Goal: Find specific page/section: Find specific page/section

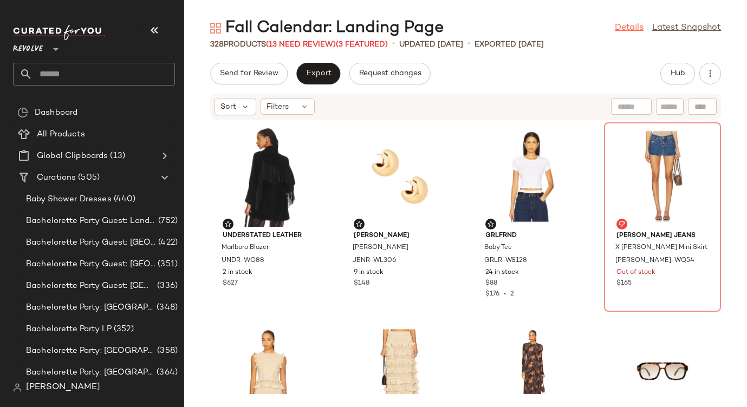
click at [639, 31] on link "Details" at bounding box center [629, 28] width 29 height 13
click at [635, 24] on link "Details" at bounding box center [629, 28] width 29 height 13
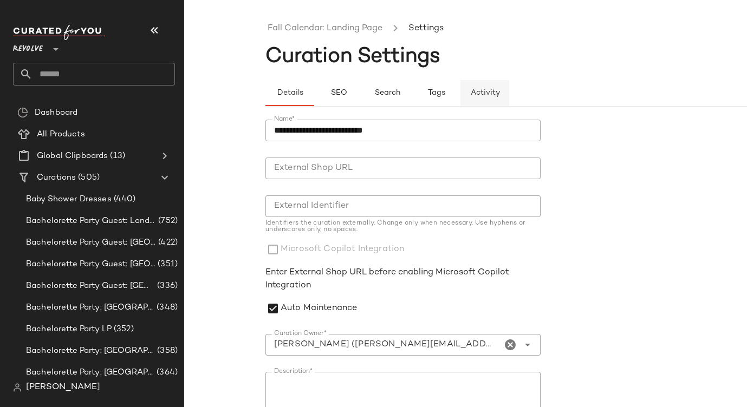
click at [503, 83] on button "Activity" at bounding box center [485, 93] width 49 height 26
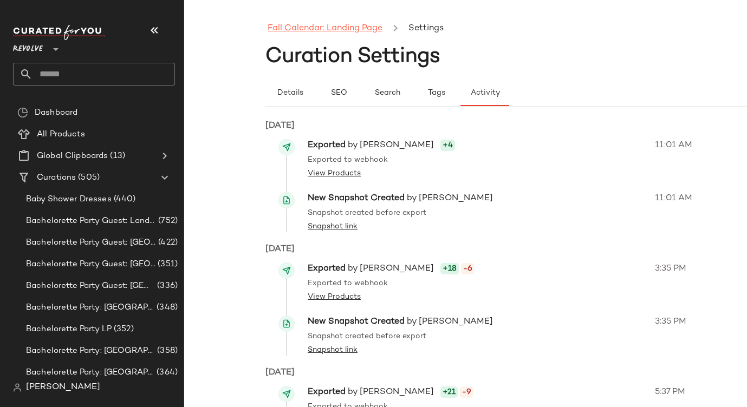
click at [283, 25] on link "Fall Calendar: Landing Page" at bounding box center [325, 29] width 115 height 14
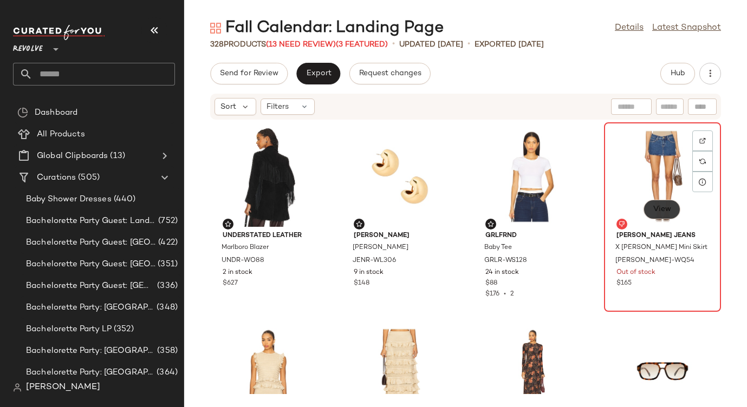
click at [647, 217] on button "View" at bounding box center [662, 210] width 37 height 20
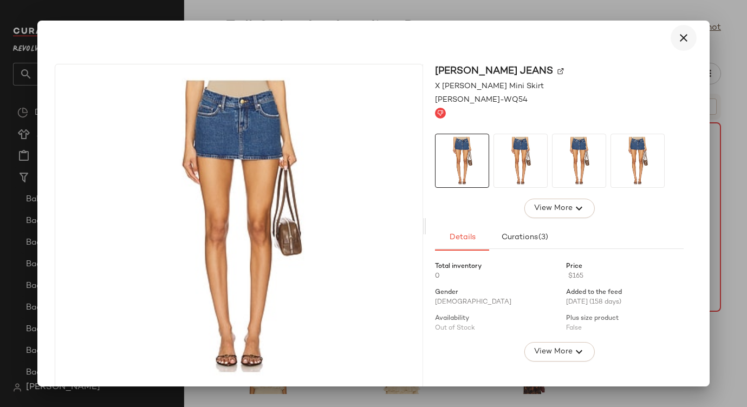
click at [684, 34] on button "button" at bounding box center [684, 38] width 26 height 26
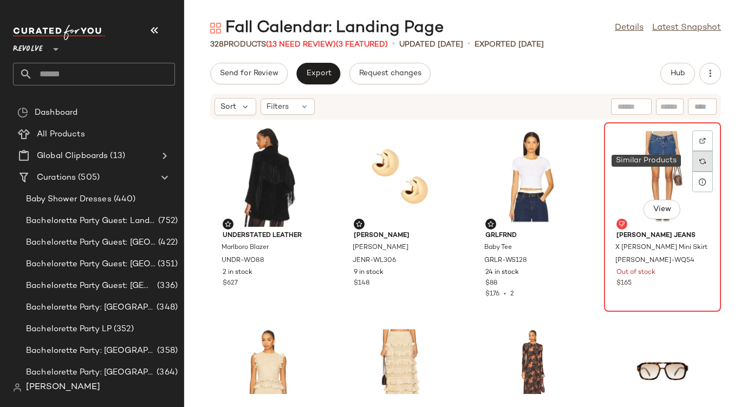
click at [702, 161] on div at bounding box center [702, 161] width 21 height 21
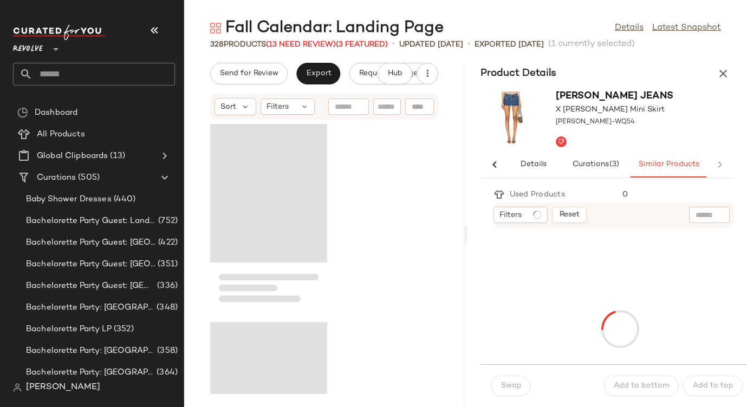
scroll to position [604, 0]
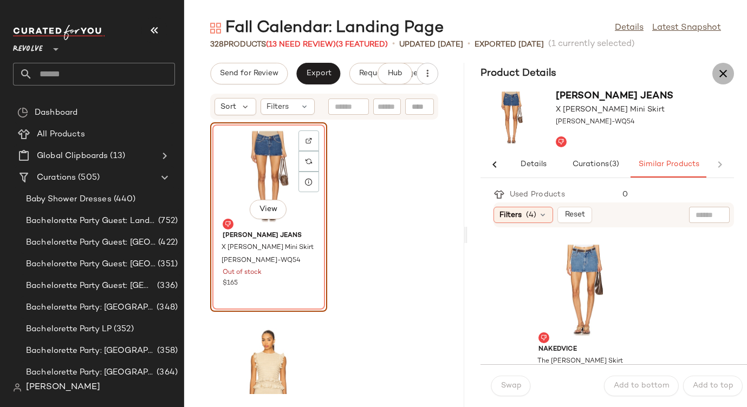
click at [725, 74] on icon "button" at bounding box center [723, 73] width 13 height 13
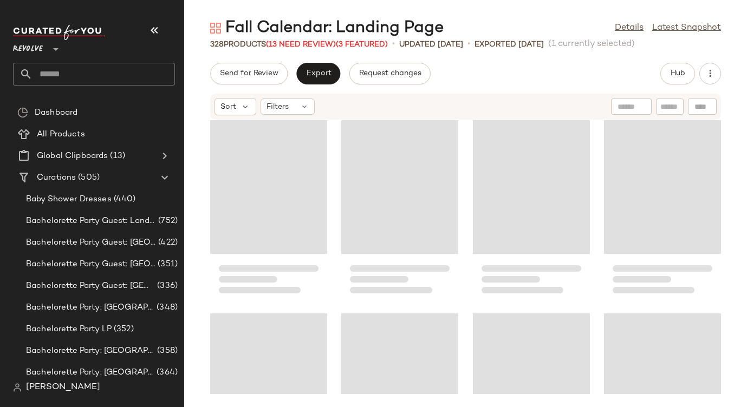
scroll to position [0, 0]
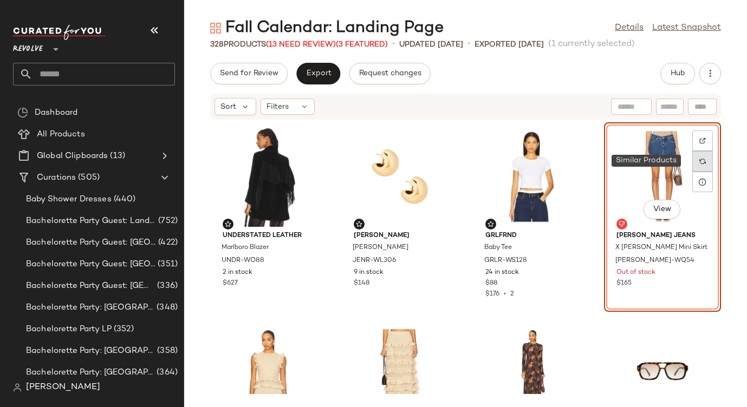
click at [701, 154] on div at bounding box center [702, 161] width 21 height 21
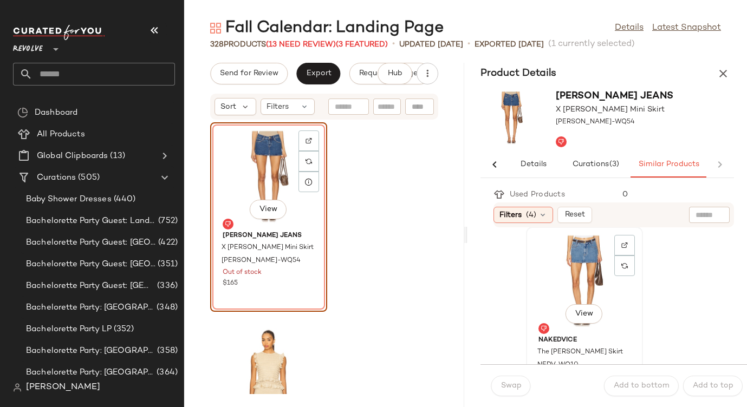
scroll to position [7, 0]
click at [725, 73] on icon "button" at bounding box center [723, 73] width 13 height 13
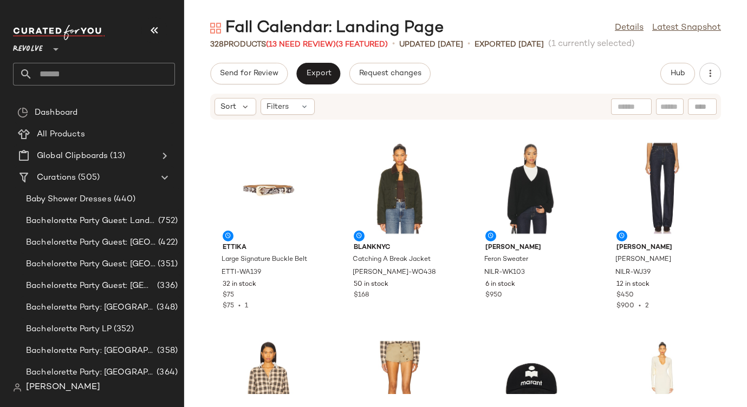
scroll to position [483, 0]
